Goal: Obtain resource: Download file/media

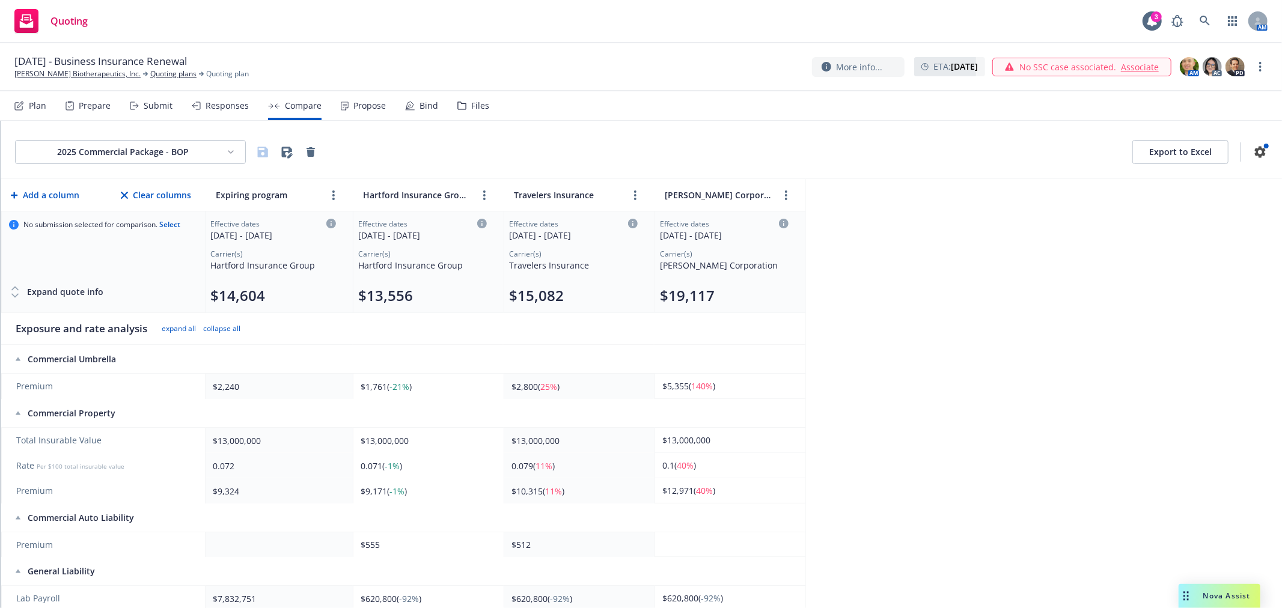
click at [209, 141] on html "Quoting 3 AM [DATE] - Business Insurance Renewal [PERSON_NAME] Biotherapeutics,…" at bounding box center [641, 304] width 1282 height 608
click at [122, 219] on div "Cyber Liability - $1M" at bounding box center [131, 217] width 168 height 20
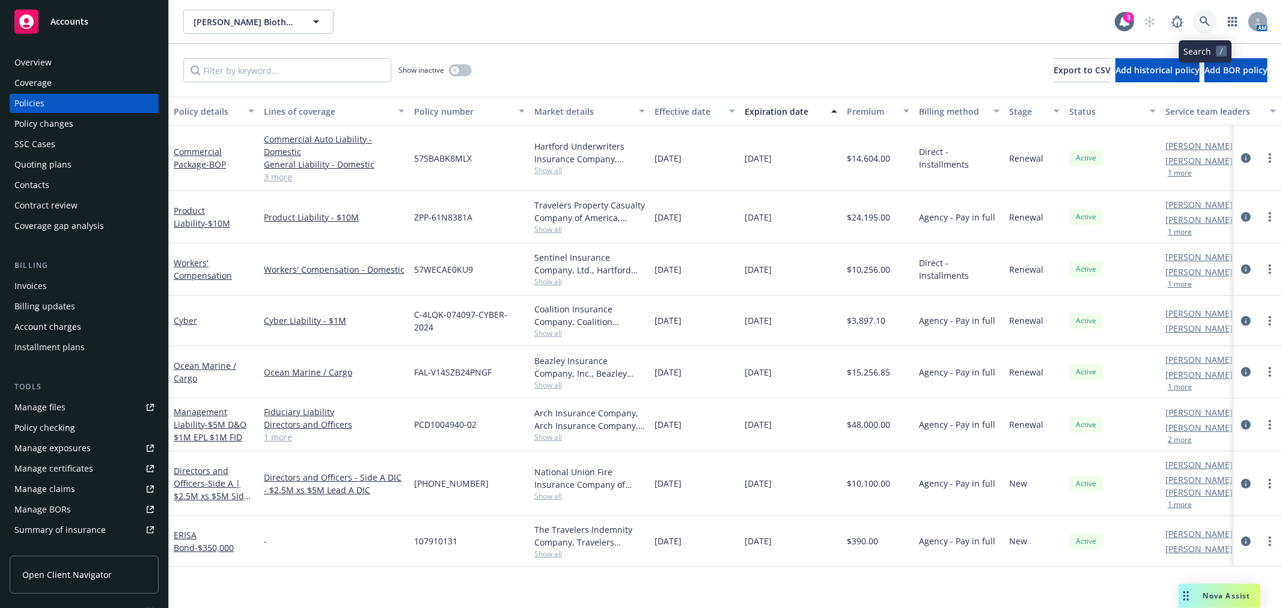
click at [1205, 14] on link at bounding box center [1205, 22] width 24 height 24
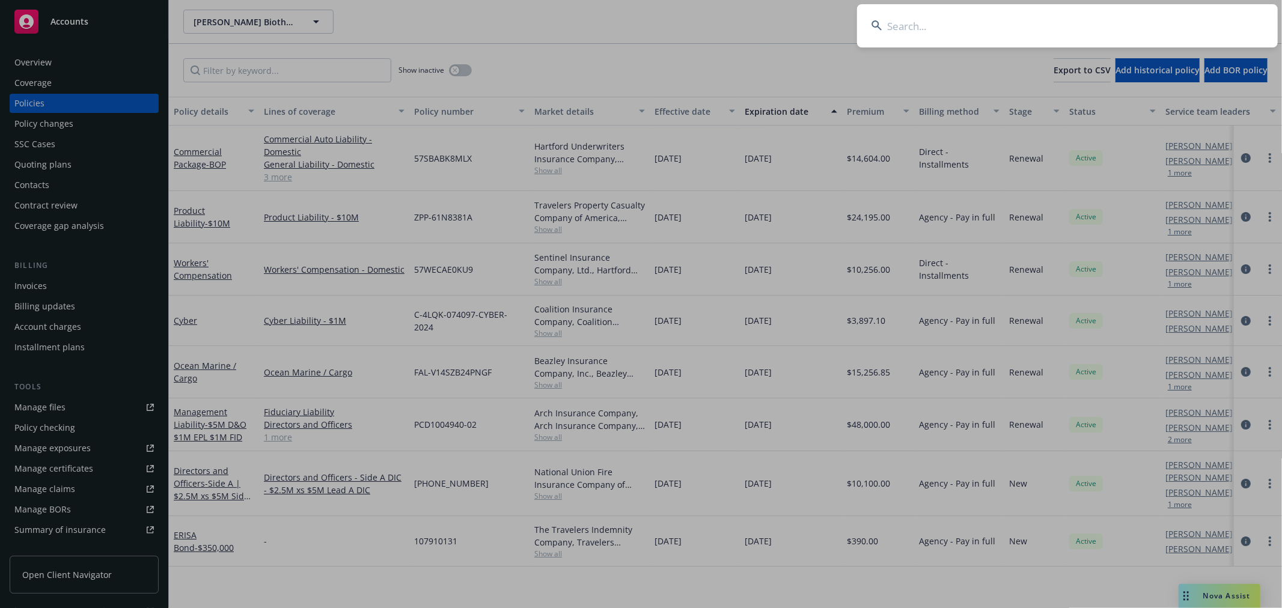
click at [989, 31] on input at bounding box center [1067, 25] width 421 height 43
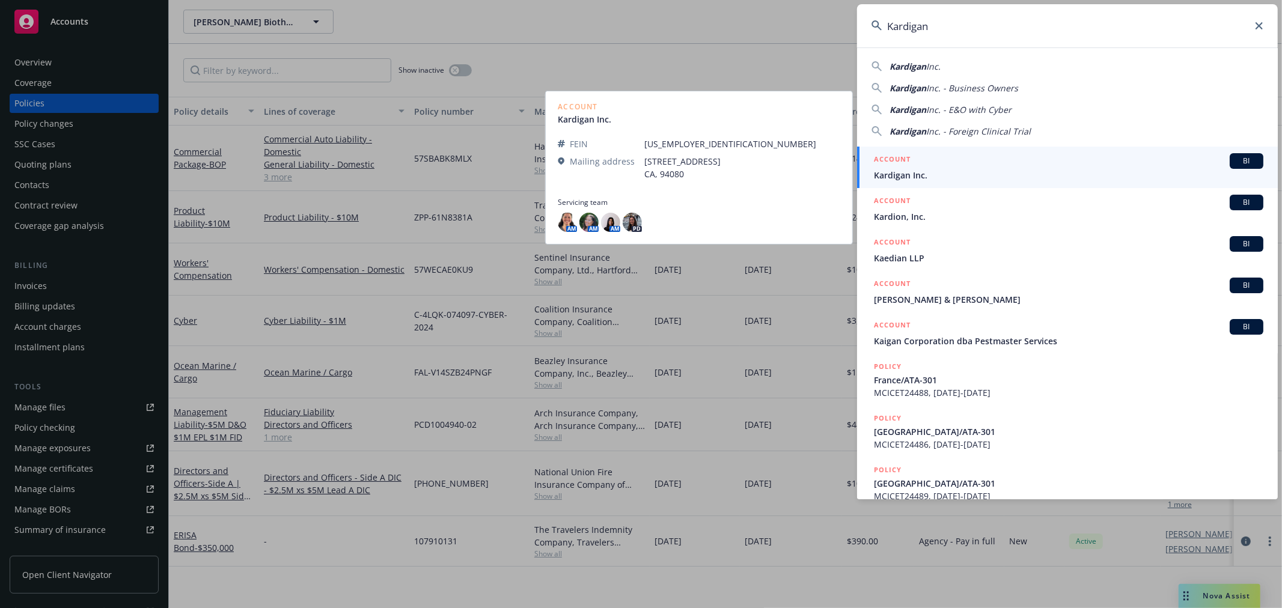
type input "Kardigan"
click at [962, 169] on span "Kardigan Inc." at bounding box center [1069, 175] width 390 height 13
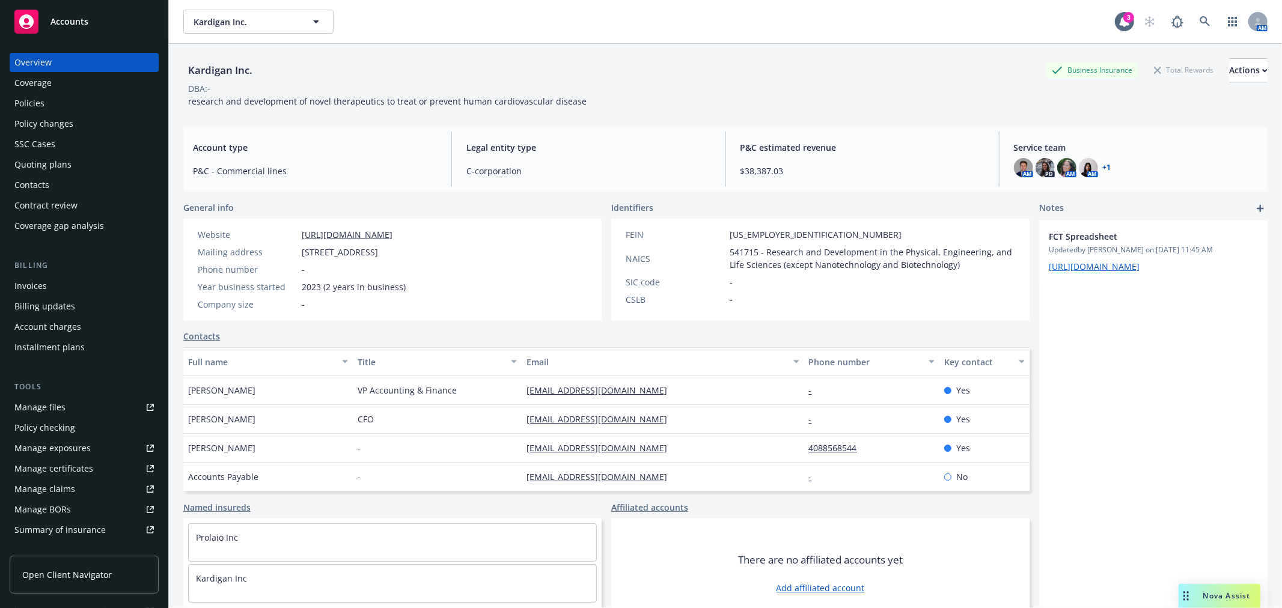
click at [38, 111] on div "Policies" at bounding box center [29, 103] width 30 height 19
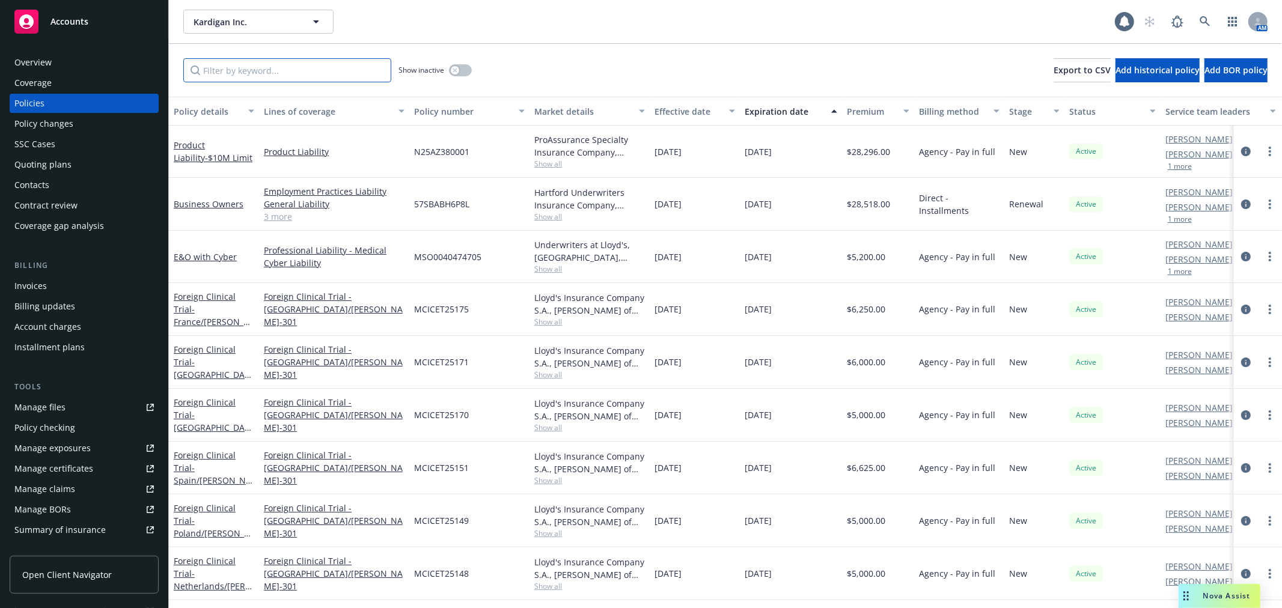
click at [278, 68] on input "Filter by keyword..." at bounding box center [287, 70] width 208 height 24
paste input "Protocol DAN-301"
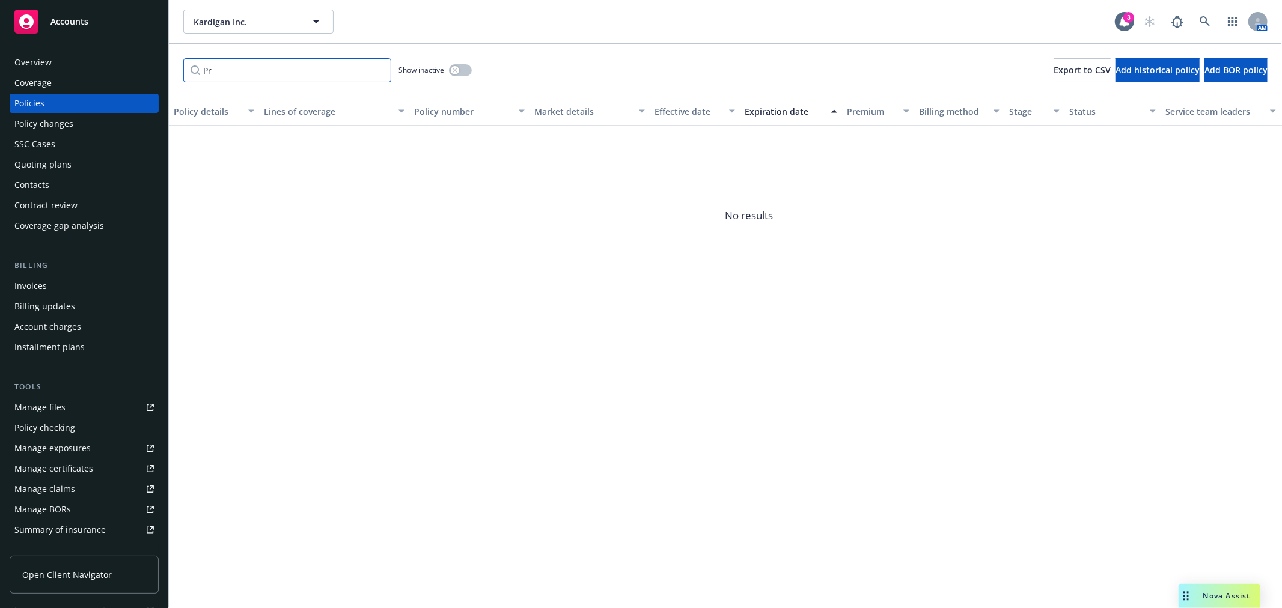
type input "P"
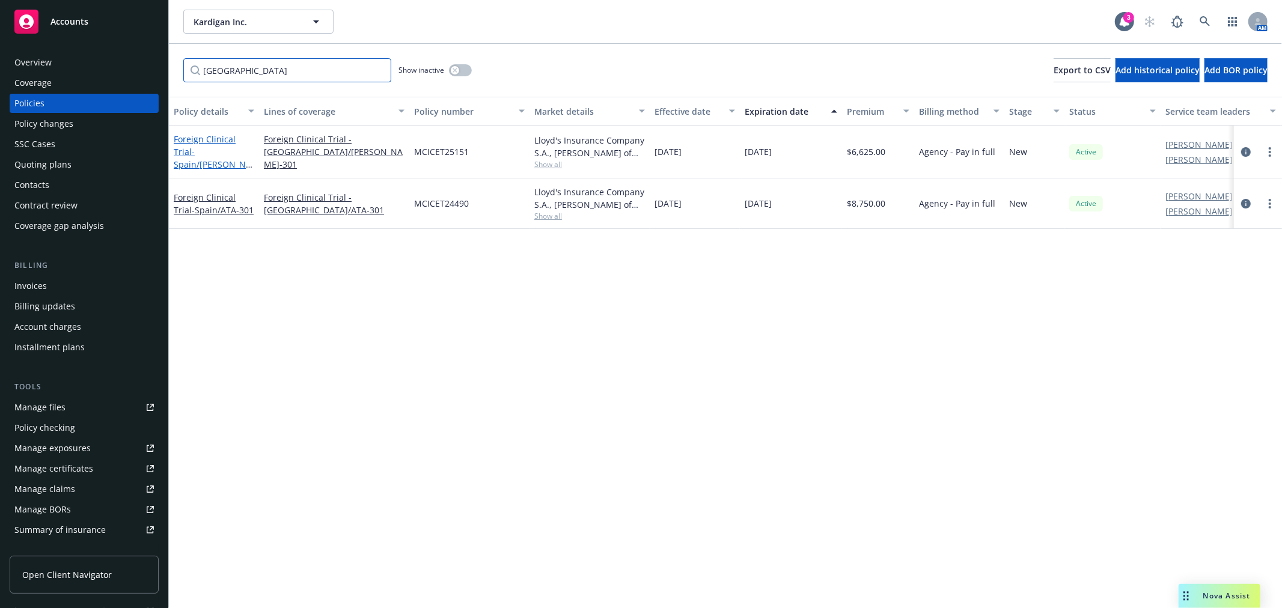
type input "Spain"
click at [214, 151] on span "- Spain/DAN-301" at bounding box center [213, 164] width 79 height 37
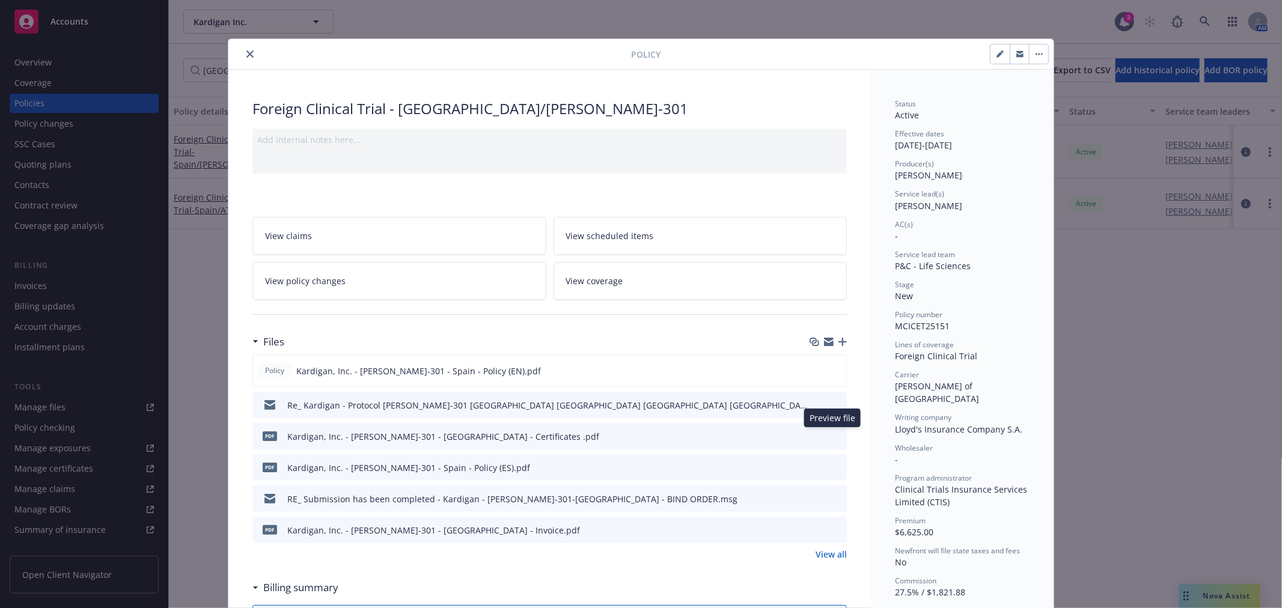
click at [830, 436] on icon "preview file" at bounding box center [835, 436] width 11 height 8
click at [830, 497] on icon "preview file" at bounding box center [835, 498] width 11 height 8
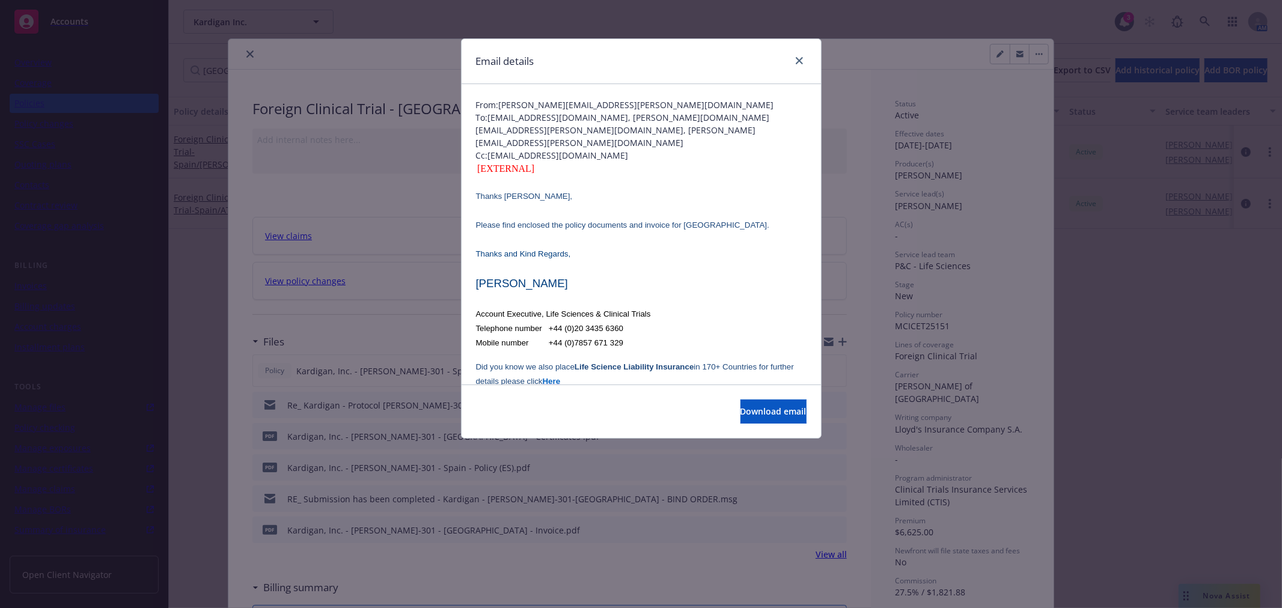
scroll to position [67, 0]
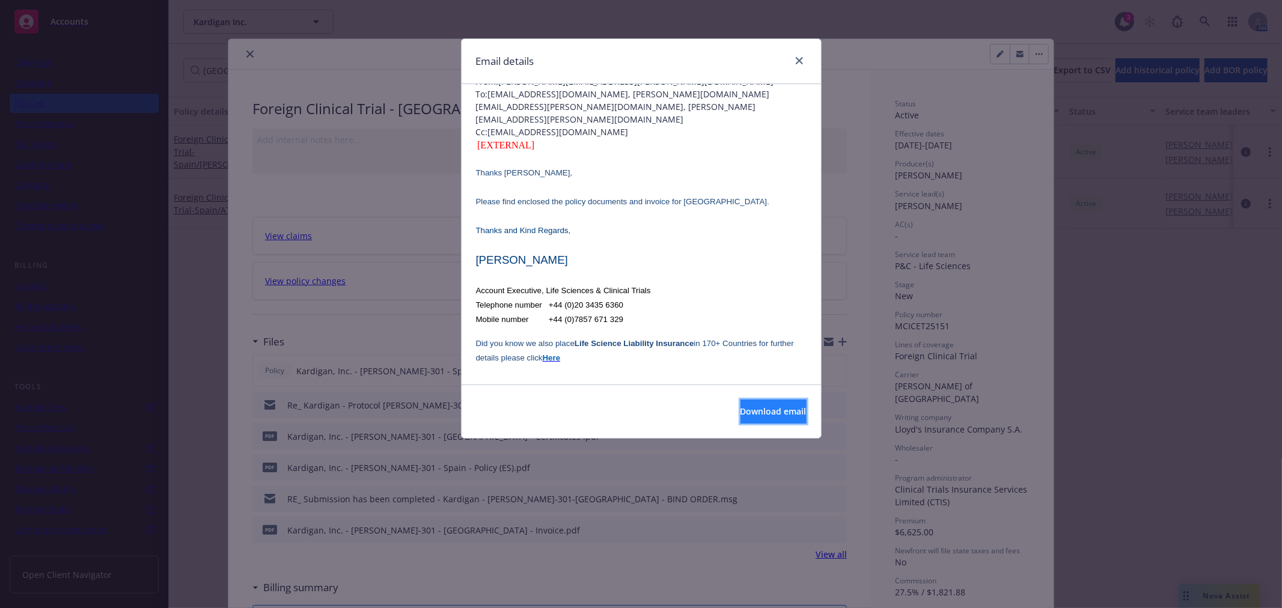
click at [775, 408] on span "Download email" at bounding box center [774, 411] width 66 height 11
click at [801, 61] on icon "close" at bounding box center [799, 60] width 7 height 7
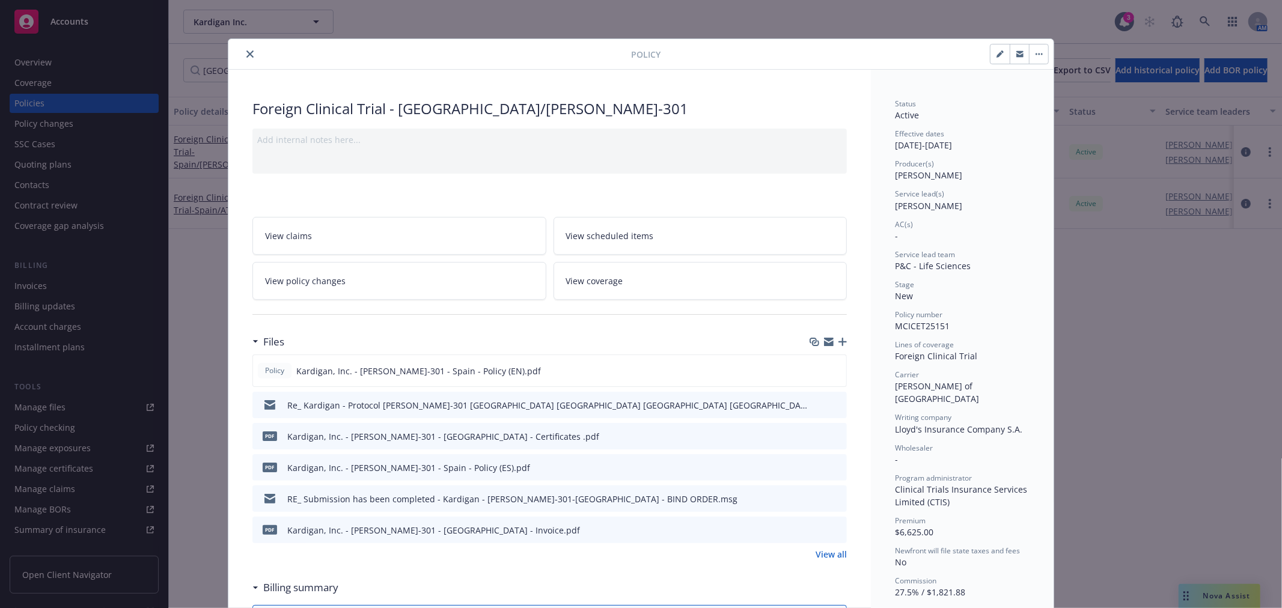
click at [246, 56] on icon "close" at bounding box center [249, 53] width 7 height 7
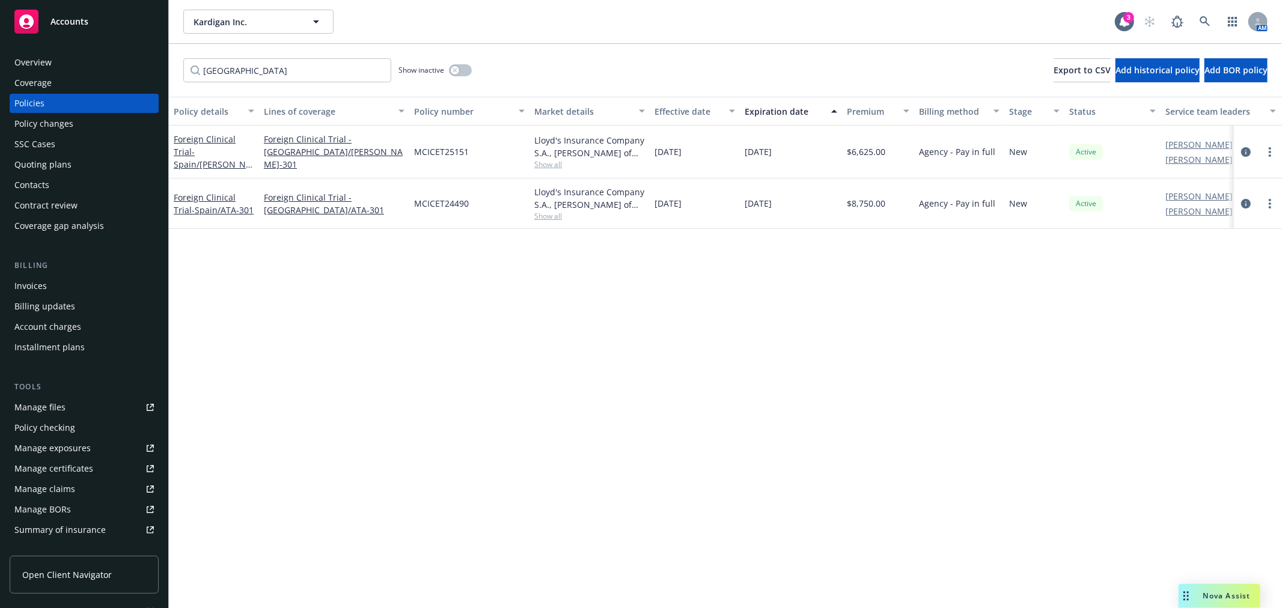
click at [783, 317] on div "Policy details Lines of coverage Policy number Market details Effective date Ex…" at bounding box center [725, 353] width 1113 height 512
click at [381, 76] on input "Spain" at bounding box center [287, 70] width 208 height 24
click at [379, 65] on input "Spain" at bounding box center [287, 70] width 208 height 24
click at [377, 66] on input "Spain" at bounding box center [287, 70] width 208 height 24
click at [377, 69] on input "Spain" at bounding box center [287, 70] width 208 height 24
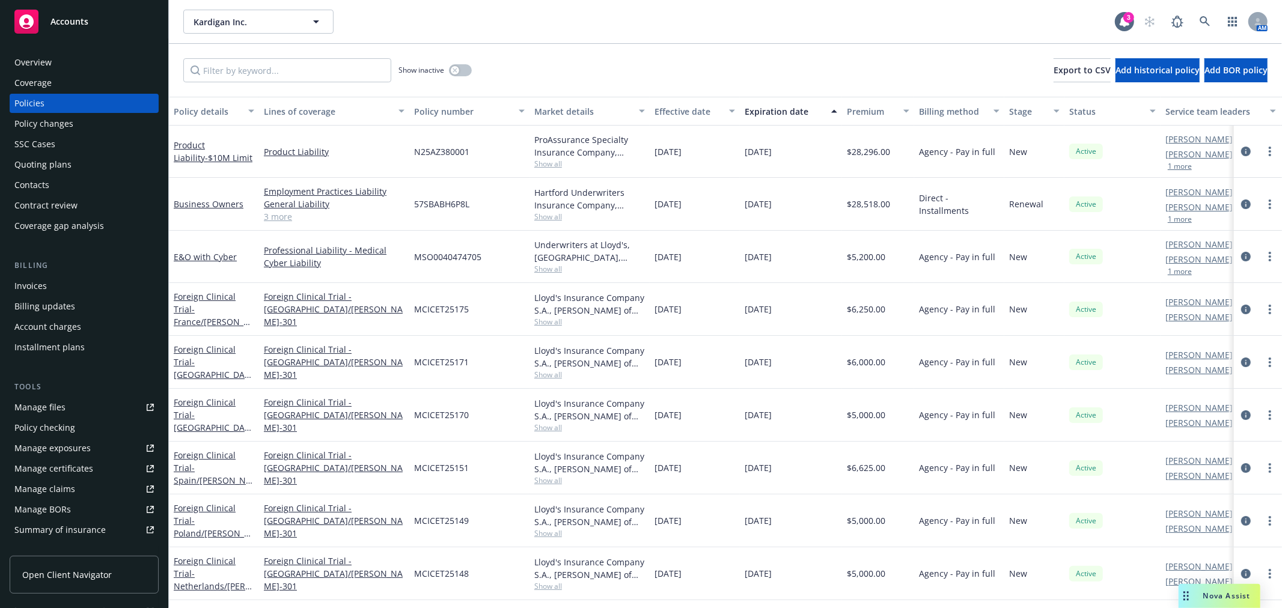
click at [656, 32] on div "Kardigan Inc. Kardigan Inc." at bounding box center [649, 22] width 932 height 24
click at [1203, 586] on div "Nova Assist" at bounding box center [1220, 596] width 82 height 24
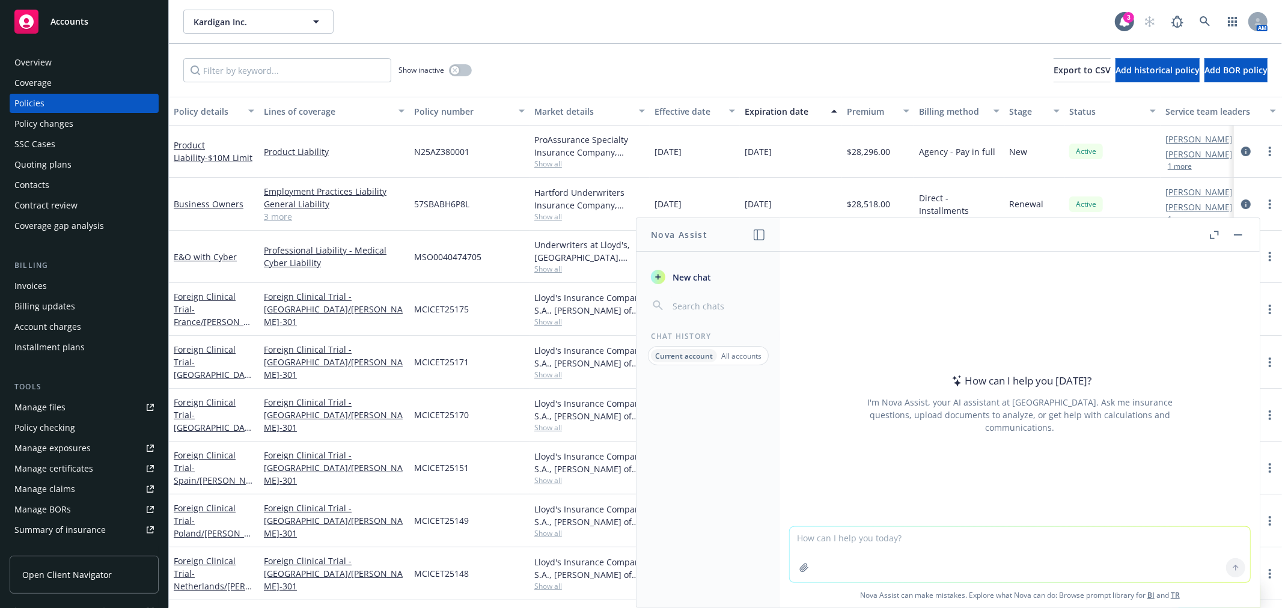
click at [900, 530] on textarea at bounding box center [1020, 554] width 460 height 55
type textarea "Please provide a high level breakdown of what a Foreign package coverage provid…"
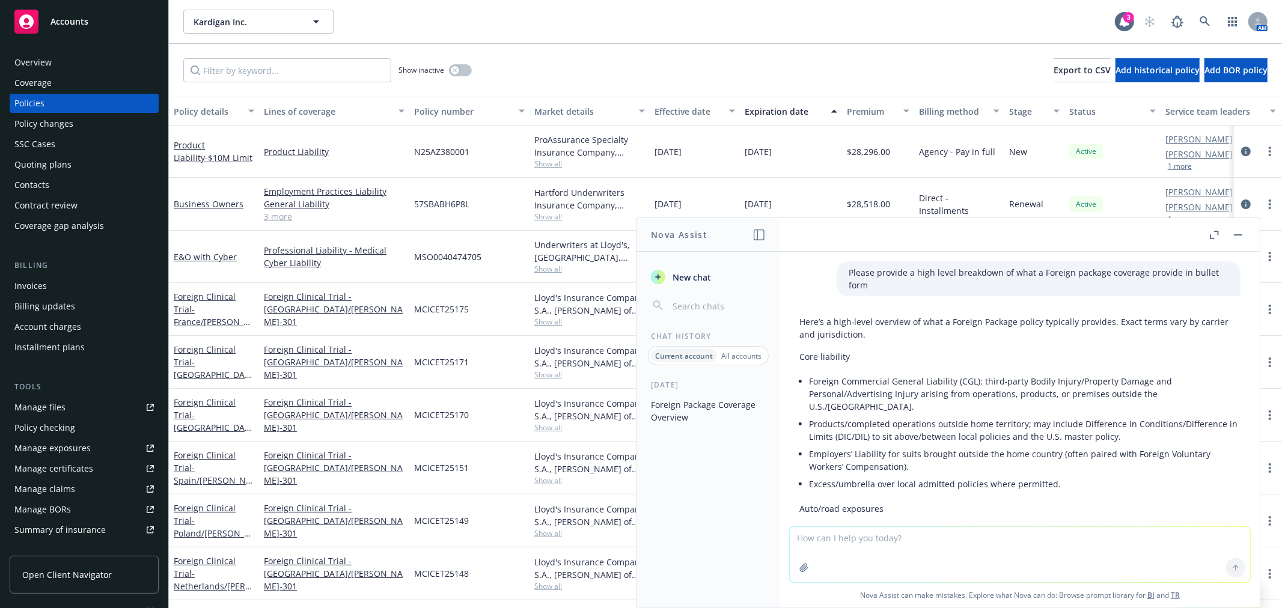
click at [647, 36] on div "Kardigan Inc. Kardigan Inc. 3 AM" at bounding box center [725, 21] width 1113 height 43
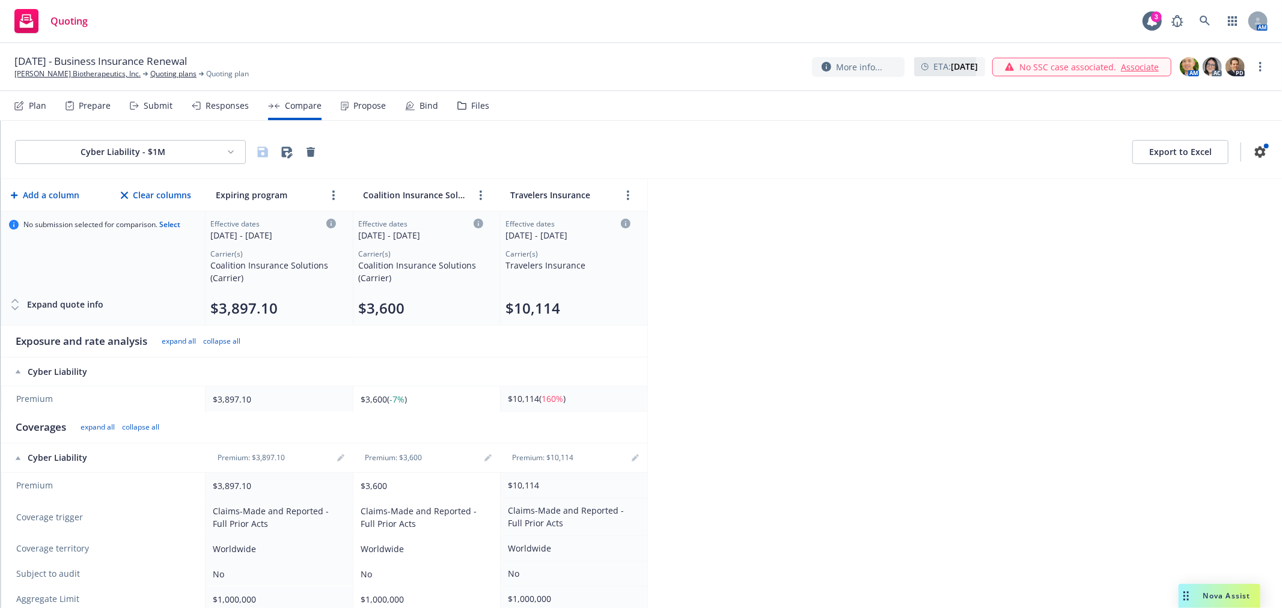
click at [1214, 598] on span "Nova Assist" at bounding box center [1226, 596] width 47 height 10
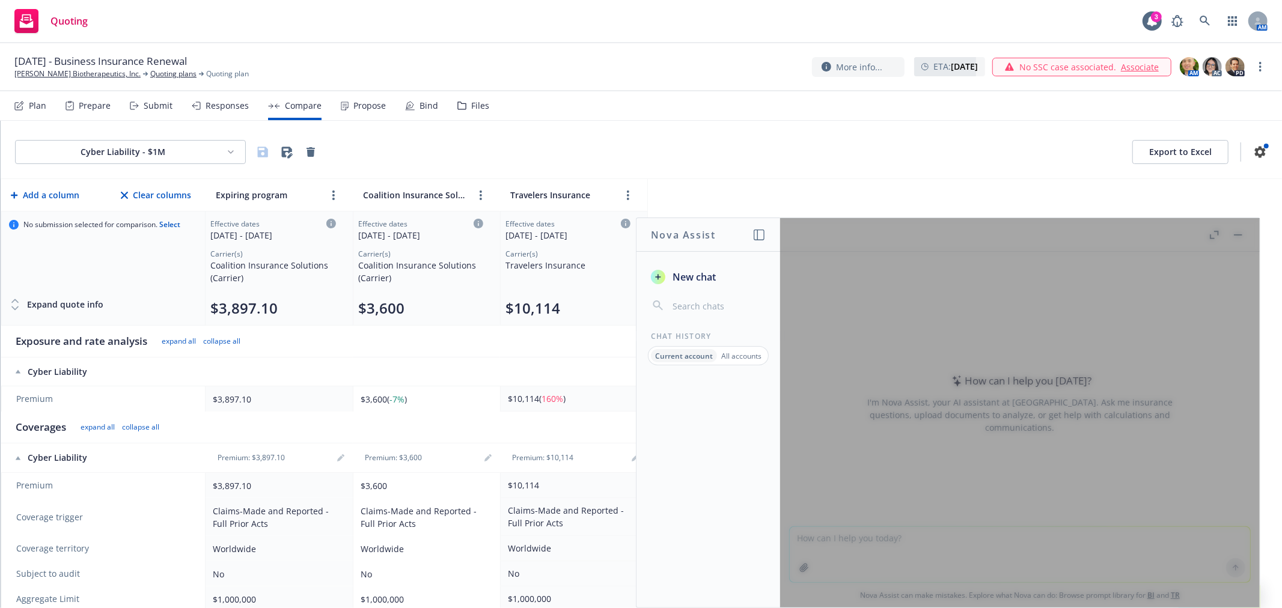
click at [914, 532] on div at bounding box center [1020, 413] width 480 height 390
